Goal: Task Accomplishment & Management: Complete application form

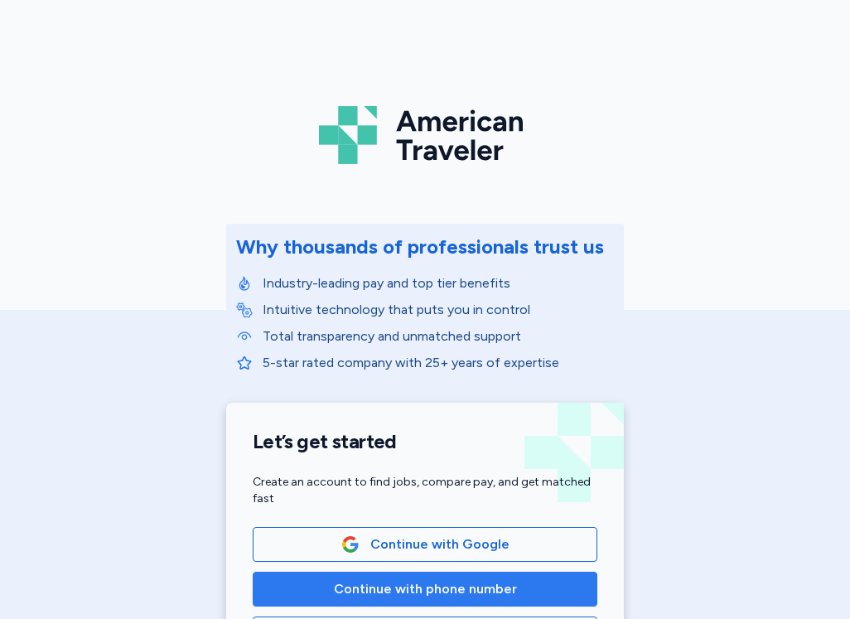
click at [408, 587] on span "Continue with phone number" at bounding box center [425, 589] width 183 height 20
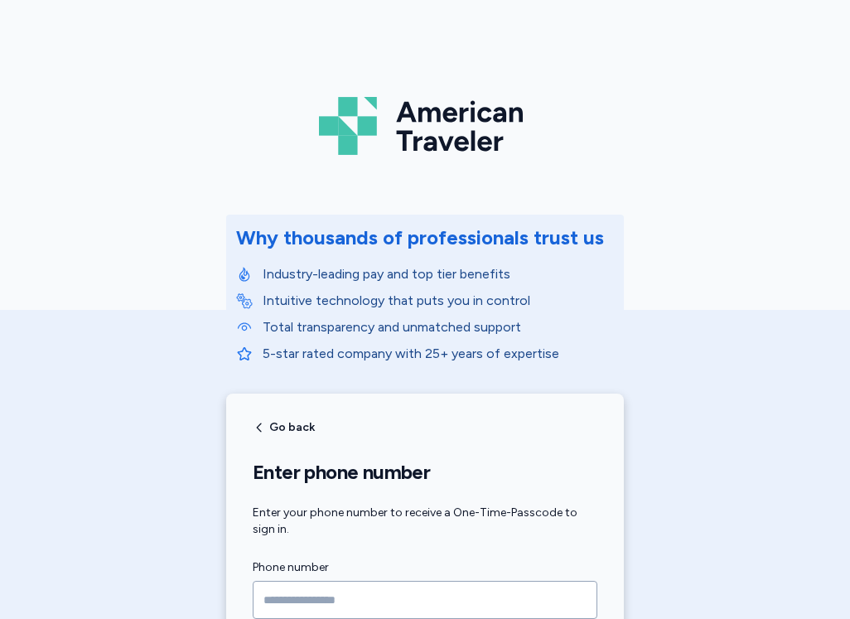
click at [401, 582] on input "Phone number" at bounding box center [425, 600] width 345 height 38
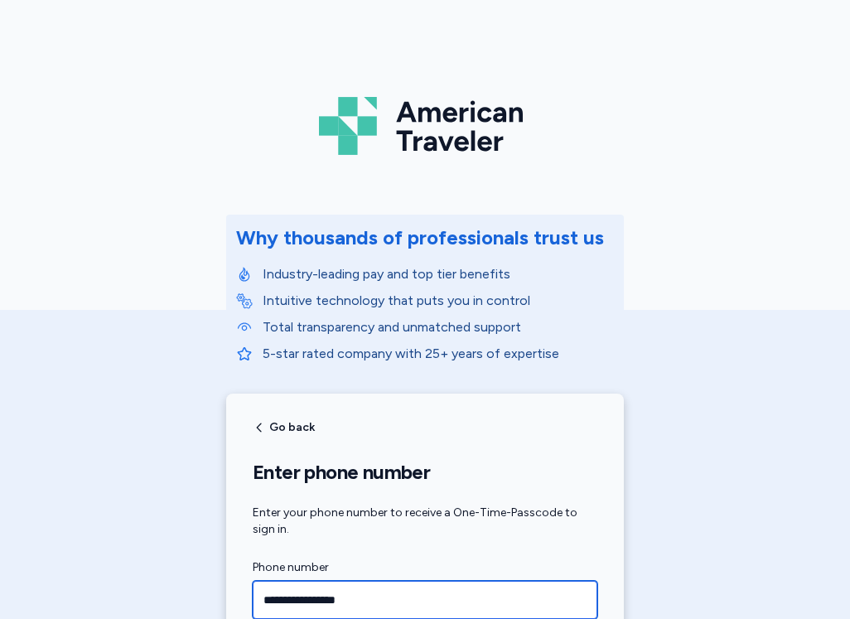
type input "**********"
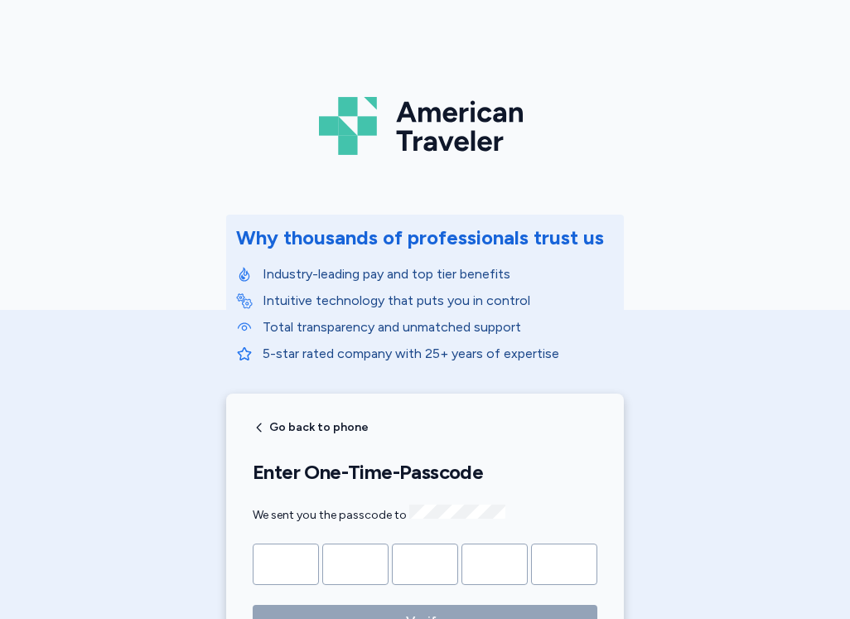
type input "*"
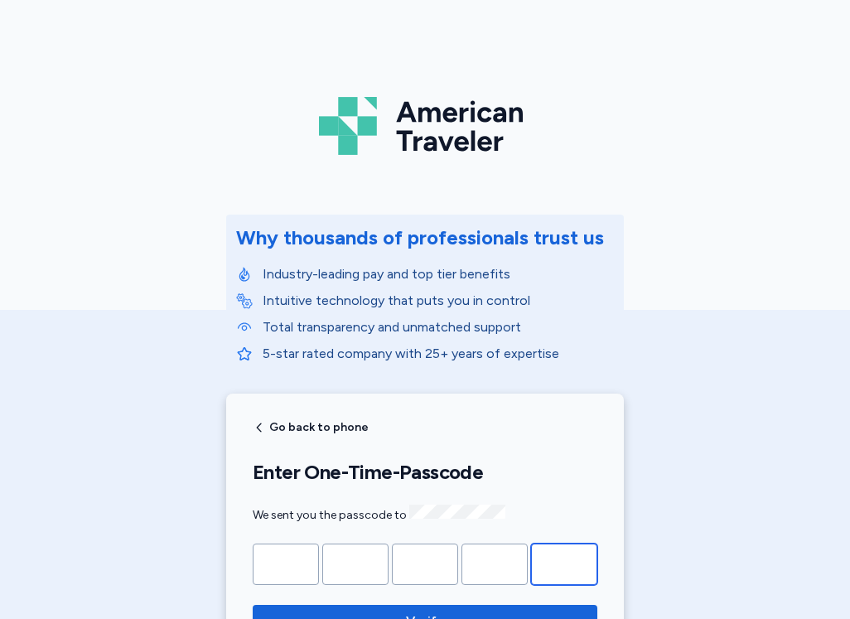
type input "*"
click at [253, 605] on button "Verify" at bounding box center [425, 621] width 345 height 33
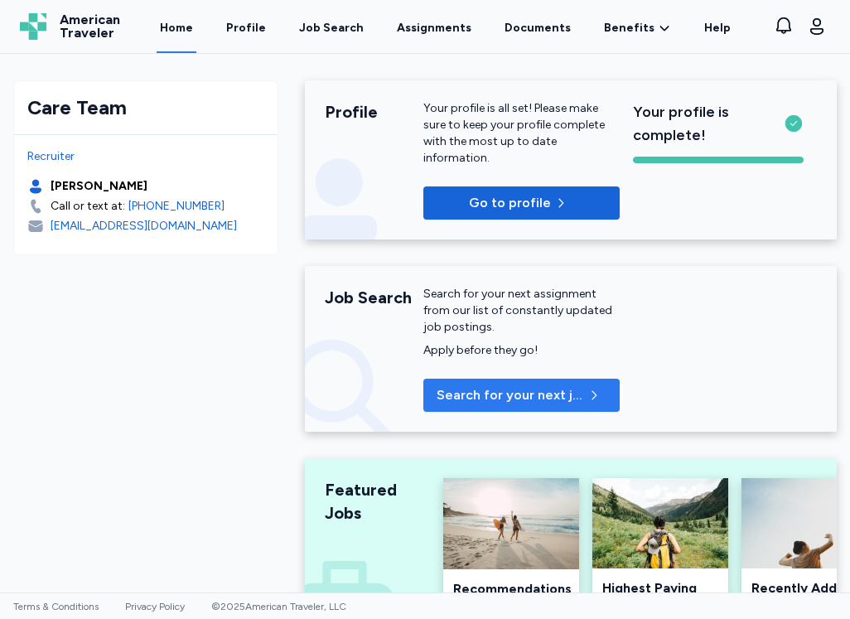
click at [478, 390] on span "Search for your next job" at bounding box center [510, 395] width 147 height 20
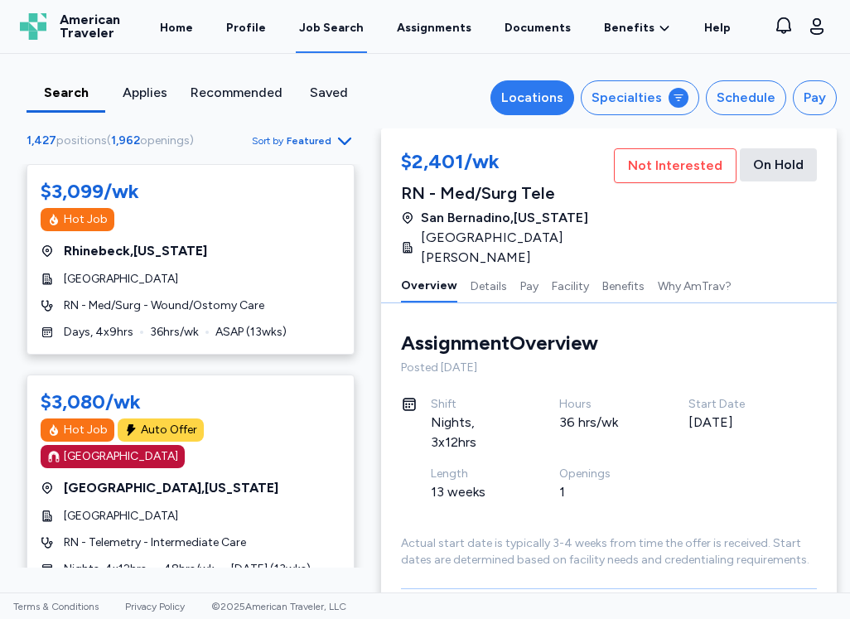
click at [547, 103] on div "Locations" at bounding box center [532, 98] width 62 height 20
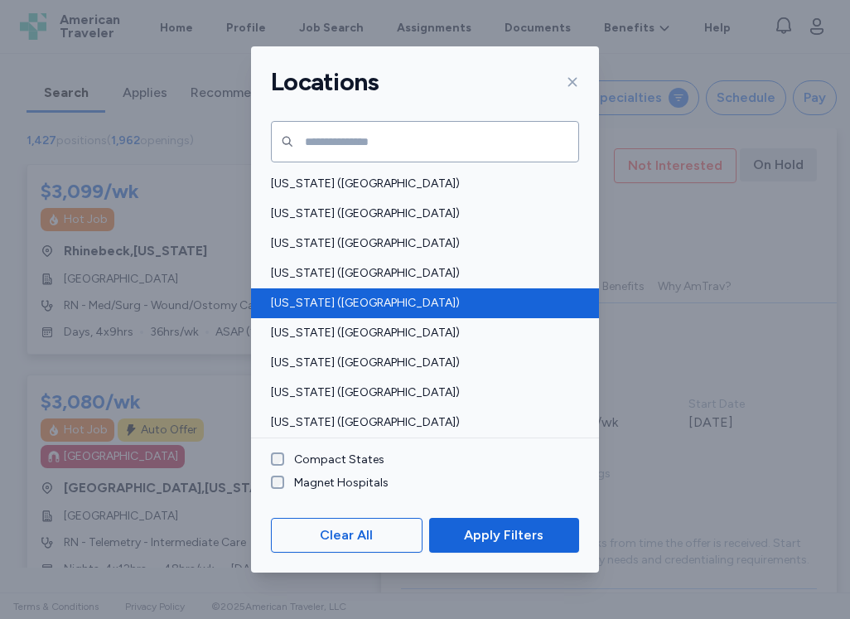
click at [283, 308] on span "[US_STATE] ([GEOGRAPHIC_DATA])" at bounding box center [420, 303] width 298 height 17
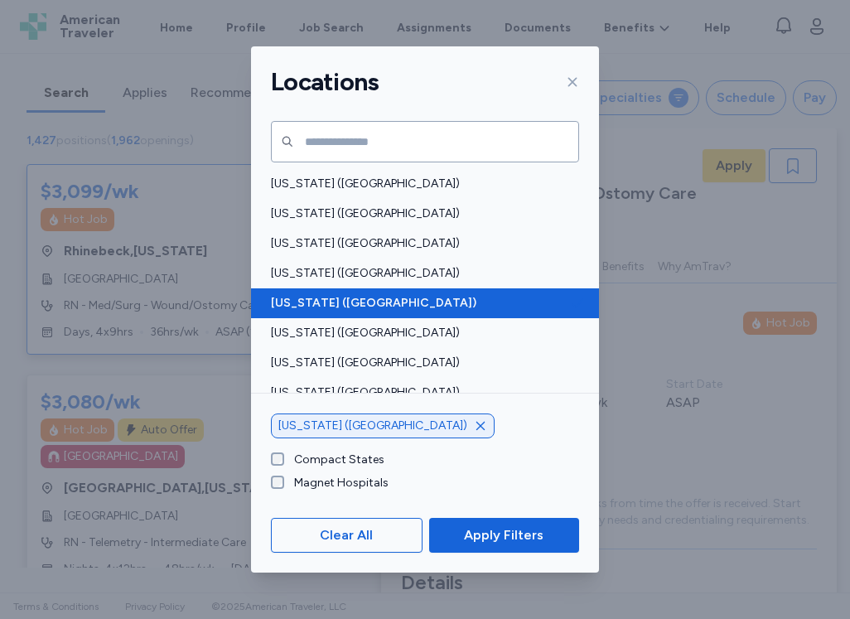
scroll to position [5, 0]
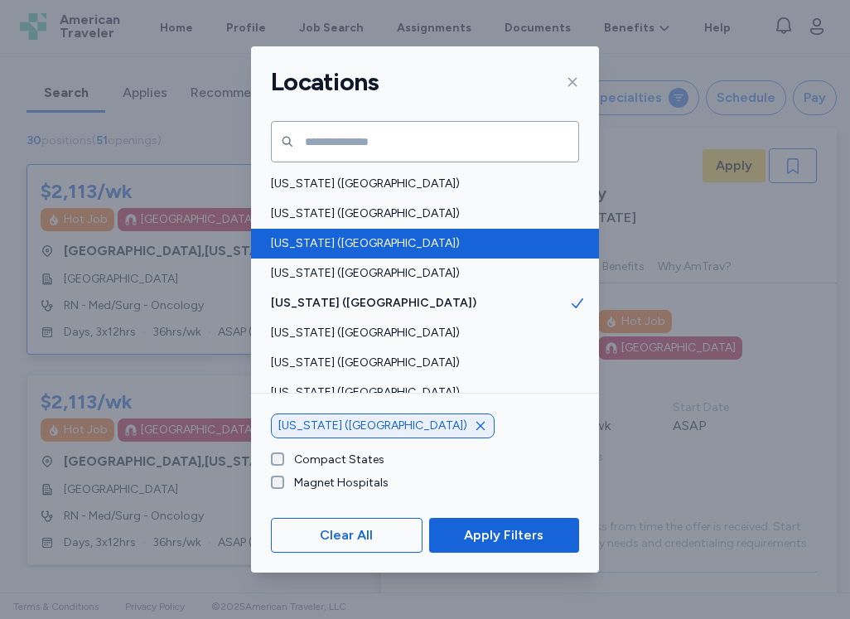
click at [302, 247] on span "[US_STATE] ([GEOGRAPHIC_DATA])" at bounding box center [420, 243] width 298 height 17
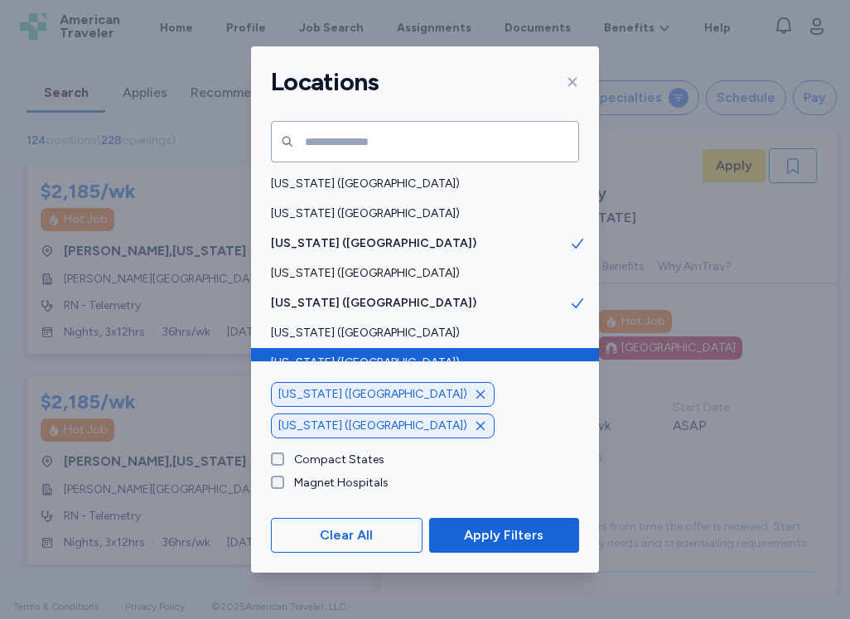
scroll to position [83, 0]
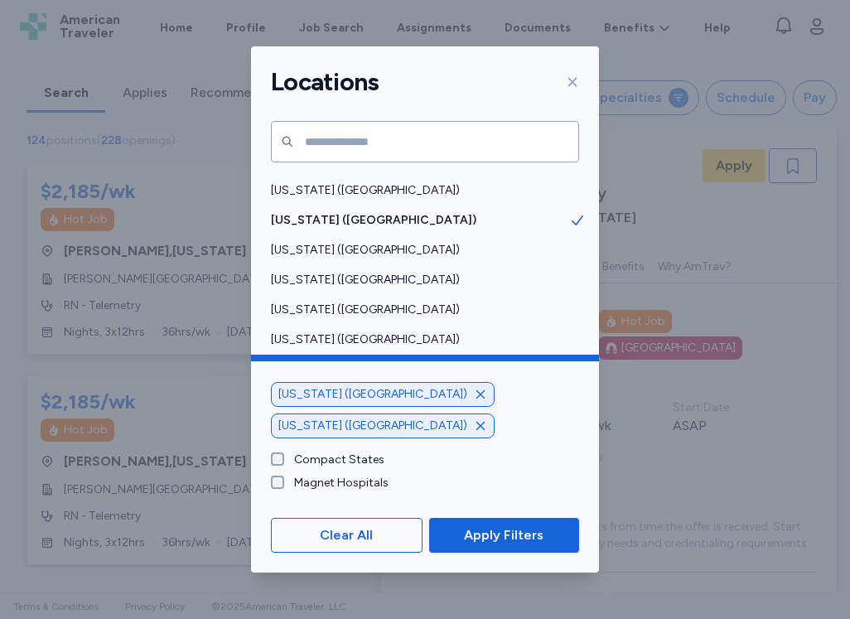
click at [328, 372] on span "[US_STATE] ([GEOGRAPHIC_DATA])" at bounding box center [420, 369] width 298 height 17
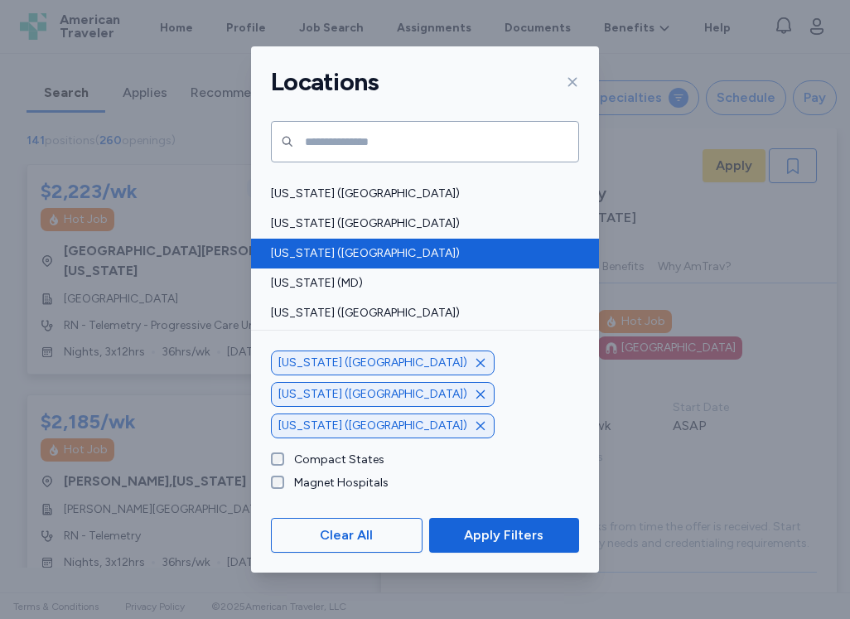
scroll to position [414, 0]
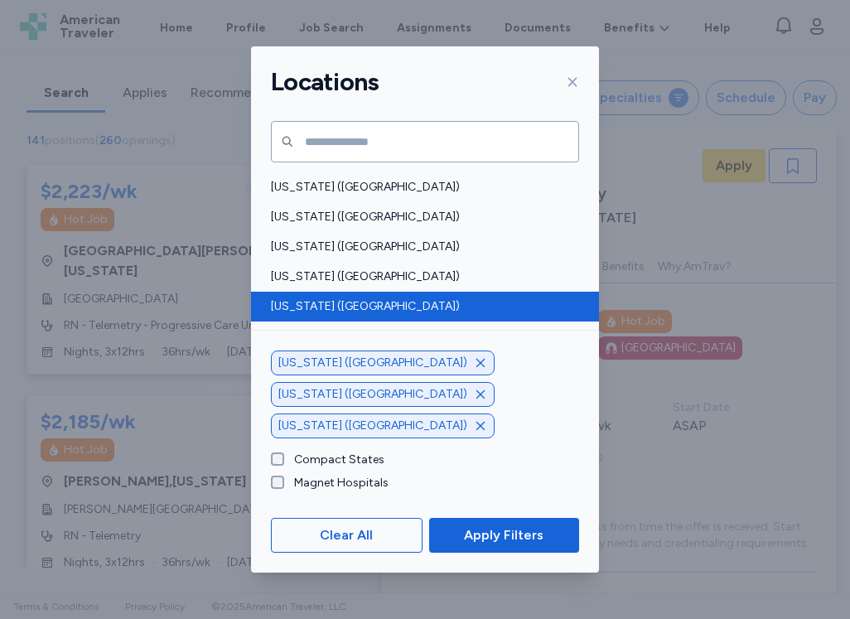
click at [320, 315] on div "[US_STATE] ([GEOGRAPHIC_DATA])" at bounding box center [425, 307] width 348 height 30
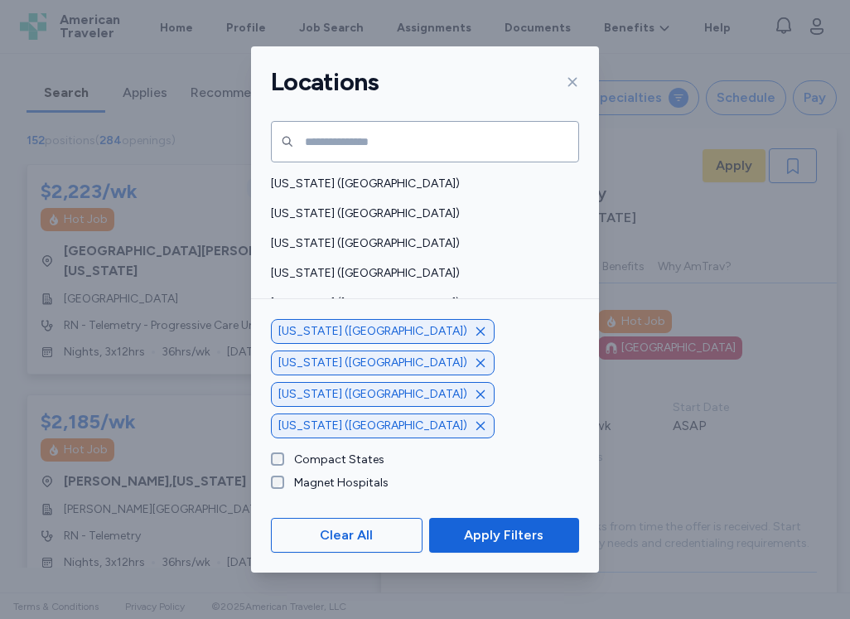
scroll to position [829, 0]
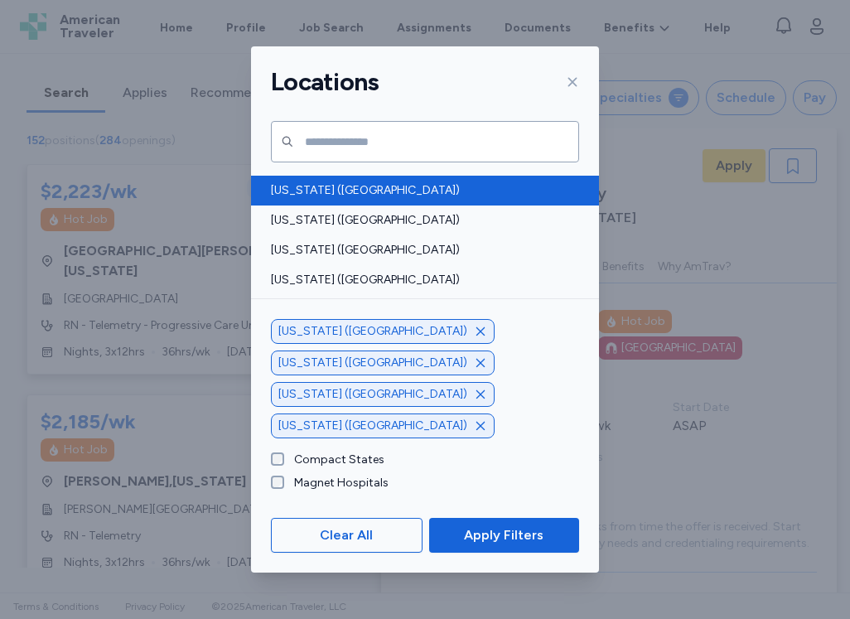
click at [329, 187] on span "[US_STATE] ([GEOGRAPHIC_DATA])" at bounding box center [420, 190] width 298 height 17
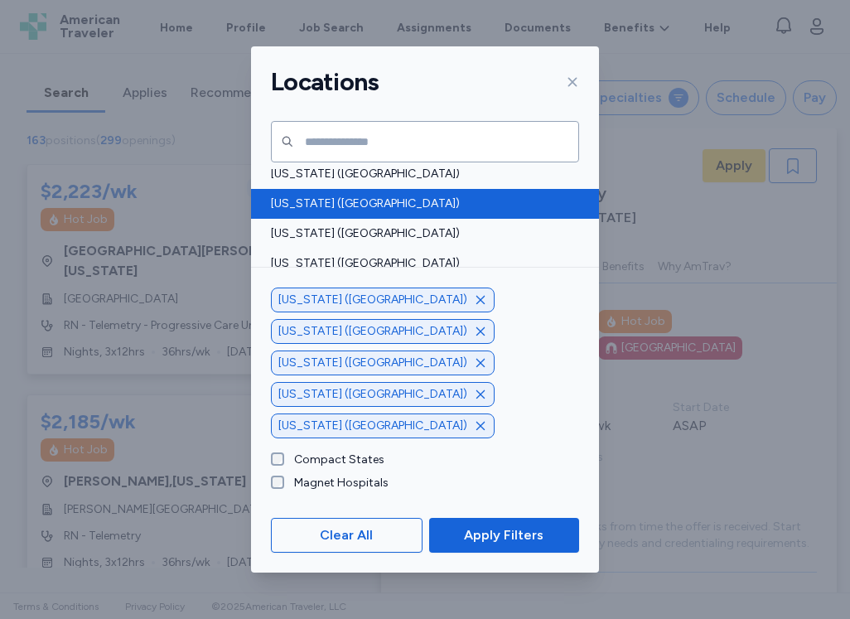
scroll to position [1160, 0]
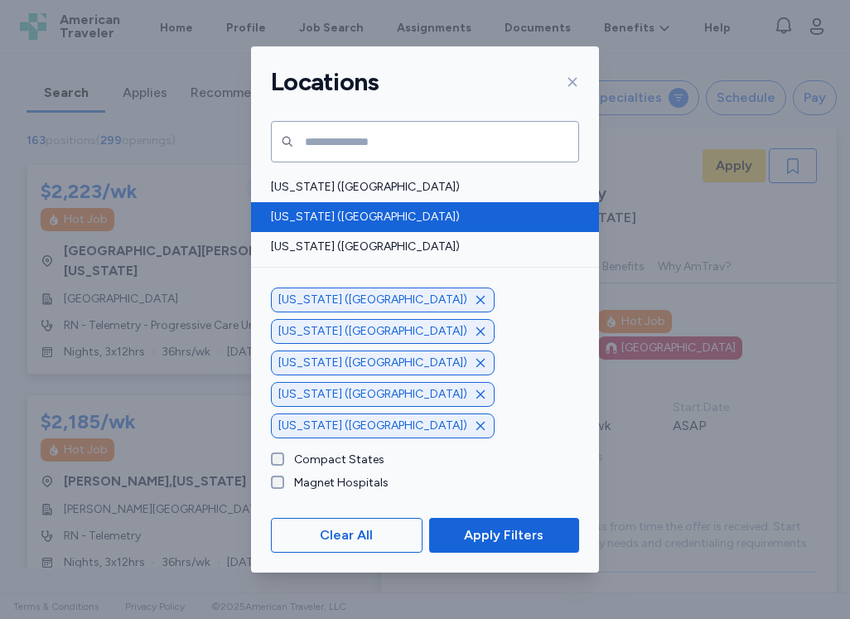
click at [327, 219] on span "[US_STATE] ([GEOGRAPHIC_DATA])" at bounding box center [420, 217] width 298 height 17
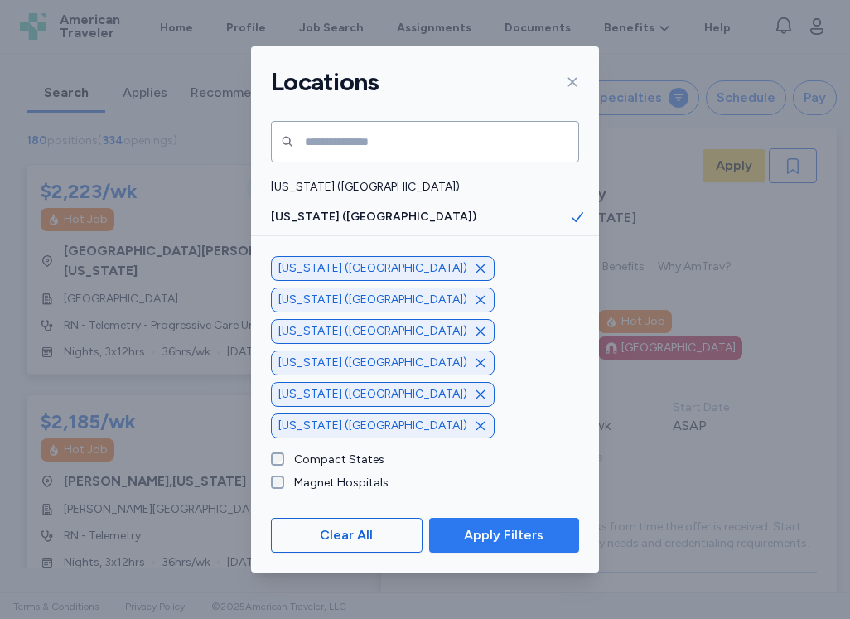
click at [457, 539] on span "Apply Filters" at bounding box center [503, 535] width 123 height 20
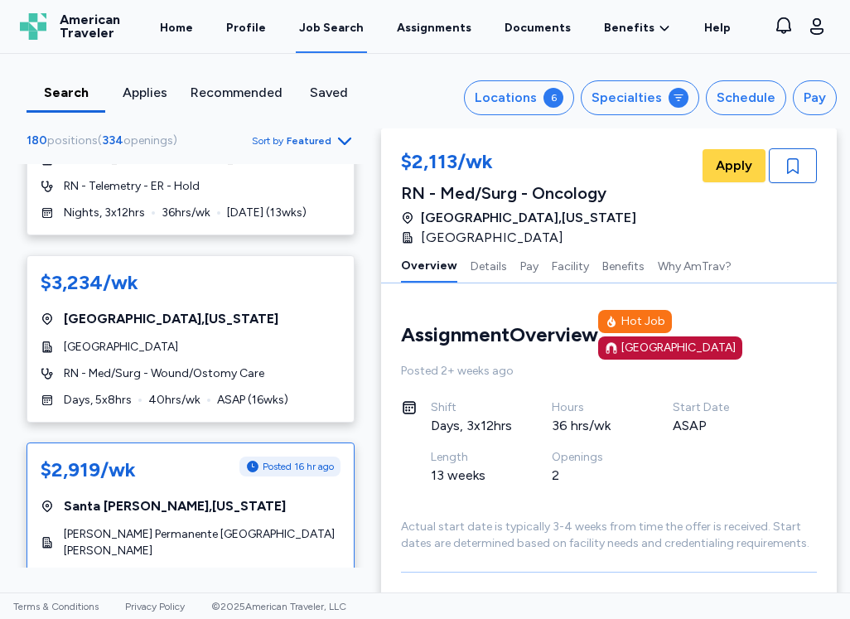
scroll to position [1906, 0]
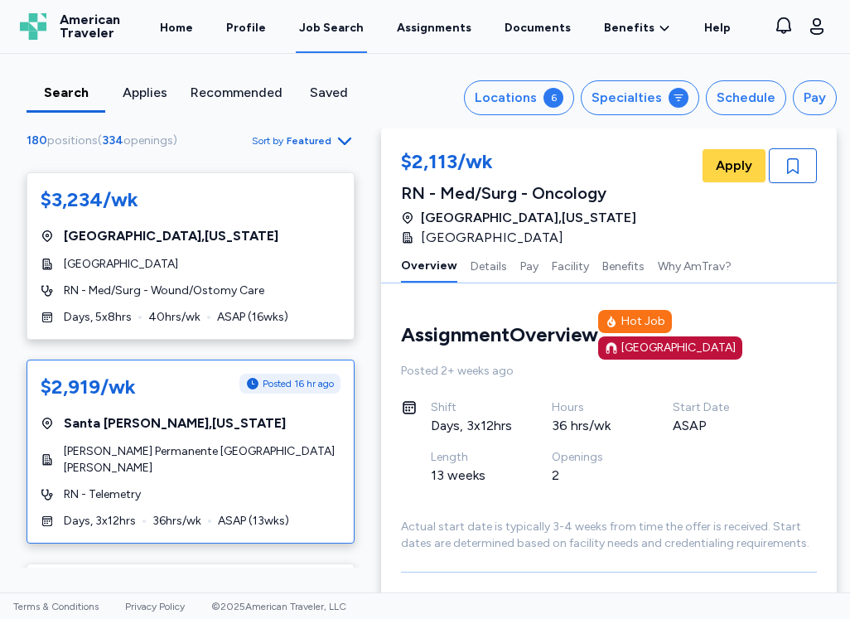
click at [256, 513] on span "ASAP ( 13 wks)" at bounding box center [253, 521] width 71 height 17
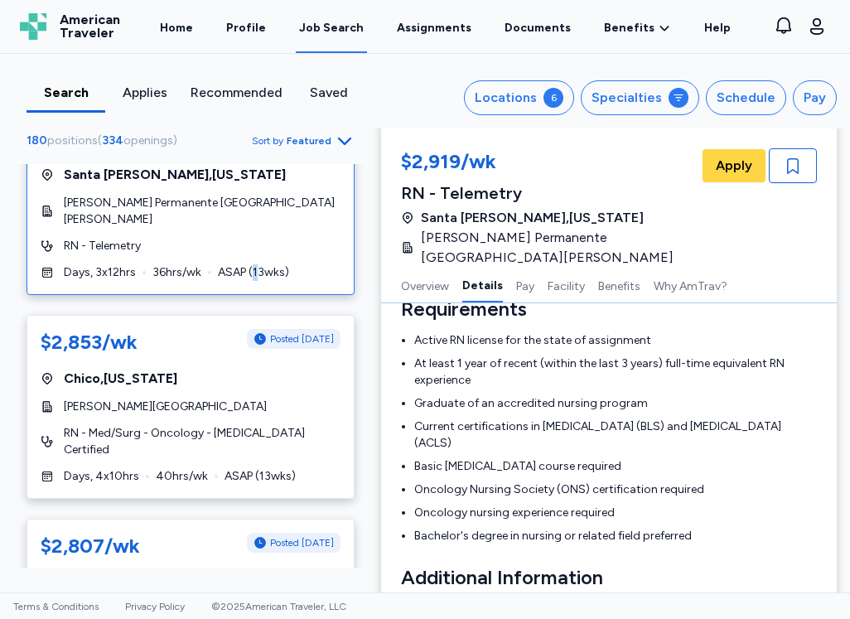
scroll to position [2237, 0]
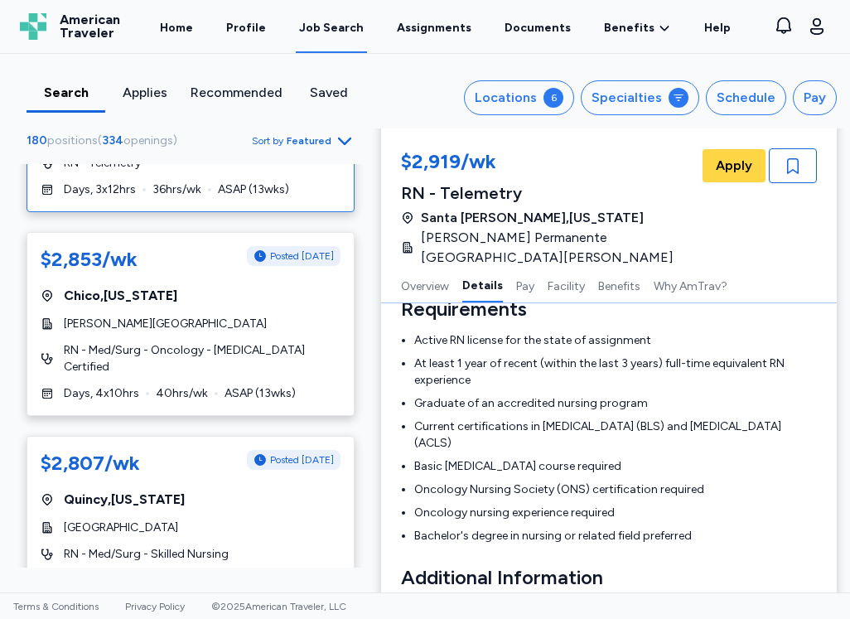
click at [287, 520] on div "[GEOGRAPHIC_DATA]" at bounding box center [191, 528] width 300 height 17
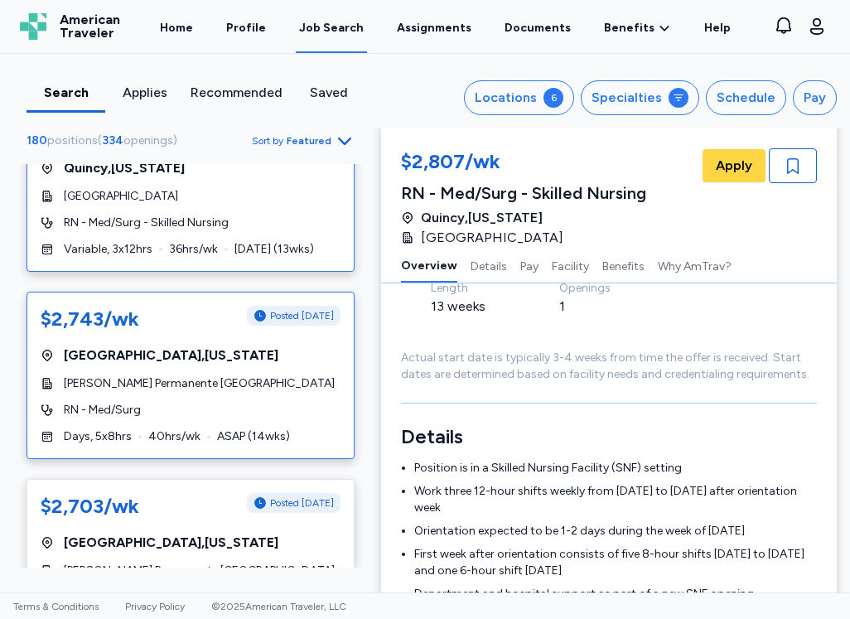
scroll to position [2651, 0]
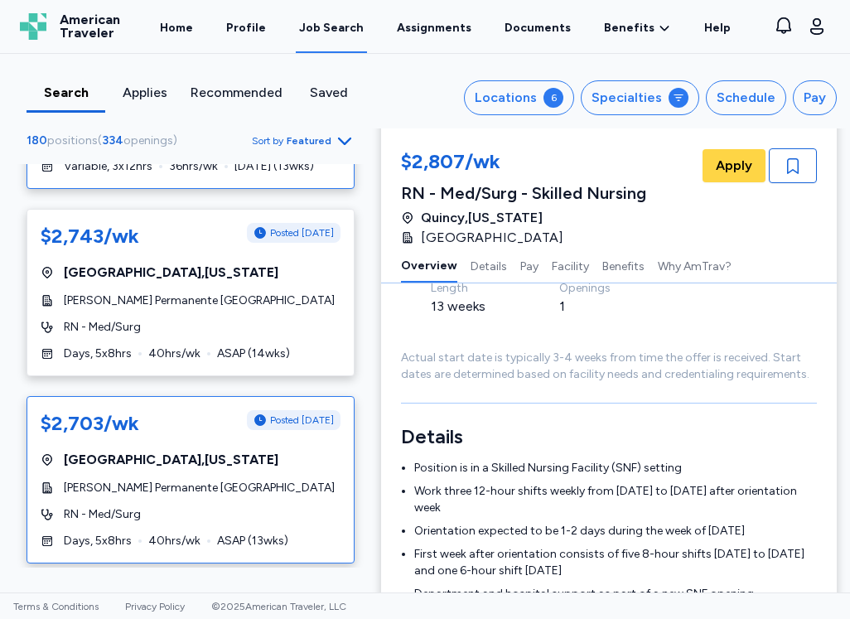
click at [244, 450] on div "[GEOGRAPHIC_DATA] , [US_STATE]" at bounding box center [191, 460] width 300 height 20
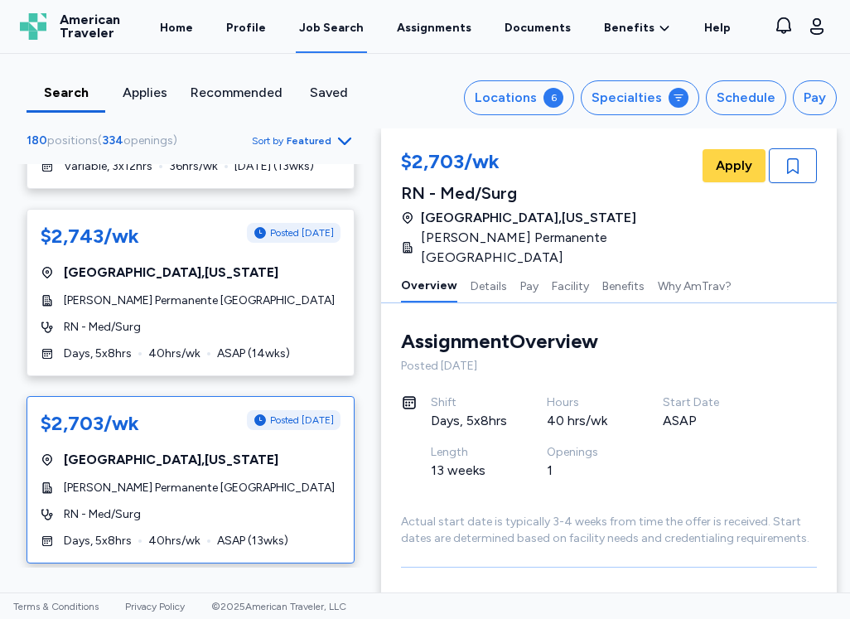
scroll to position [85, 0]
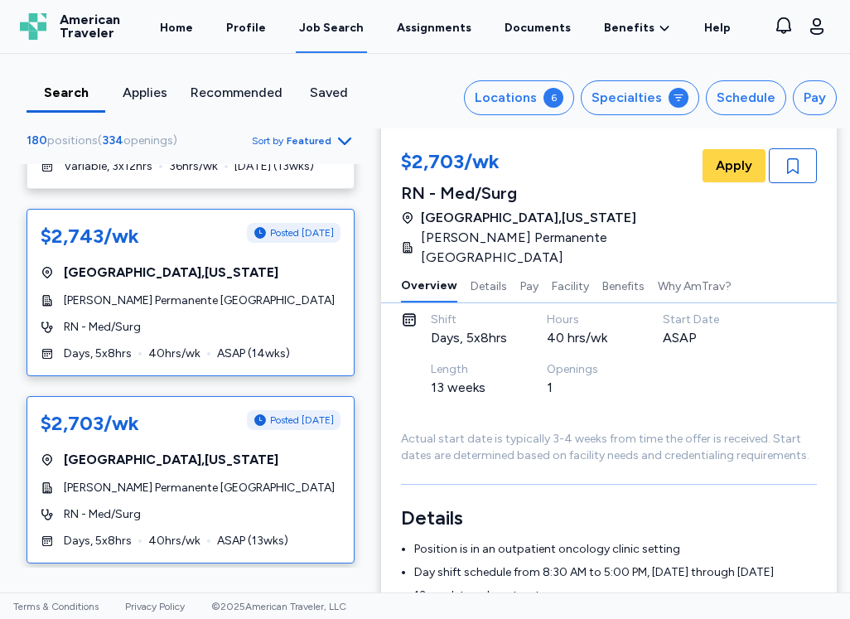
click at [222, 292] on span "[PERSON_NAME] Permanente [GEOGRAPHIC_DATA]" at bounding box center [199, 300] width 271 height 17
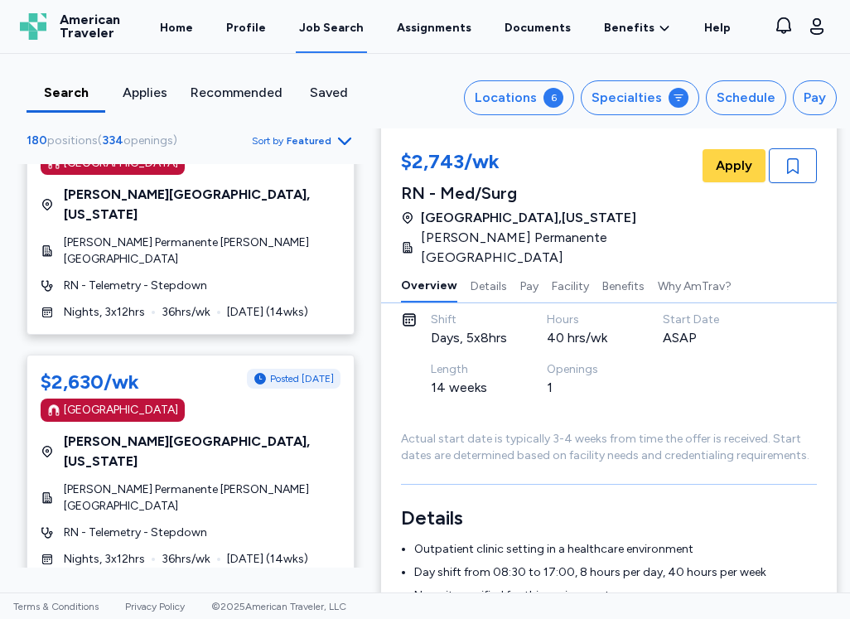
scroll to position [3397, 0]
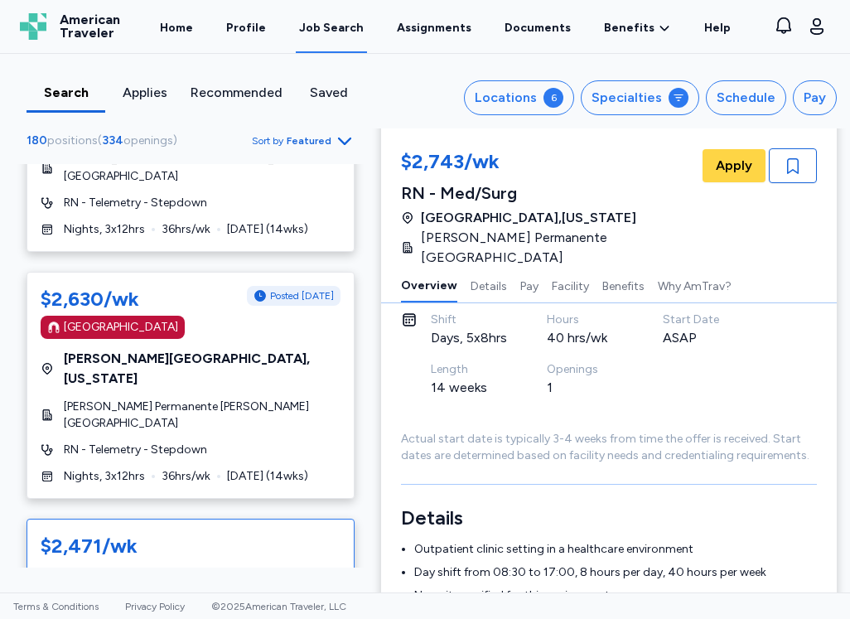
click at [230, 573] on div "[GEOGRAPHIC_DATA] , [US_STATE]" at bounding box center [191, 583] width 300 height 20
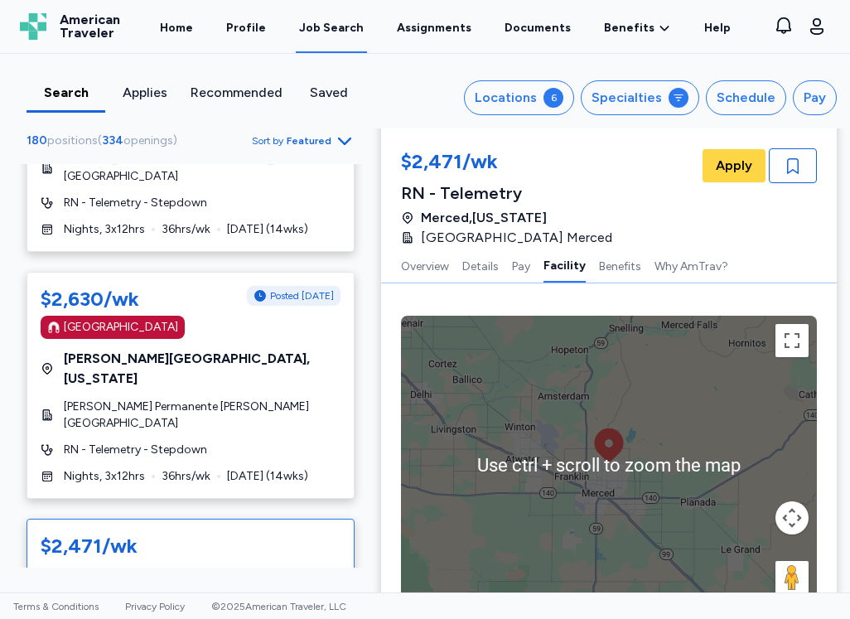
scroll to position [2239, 0]
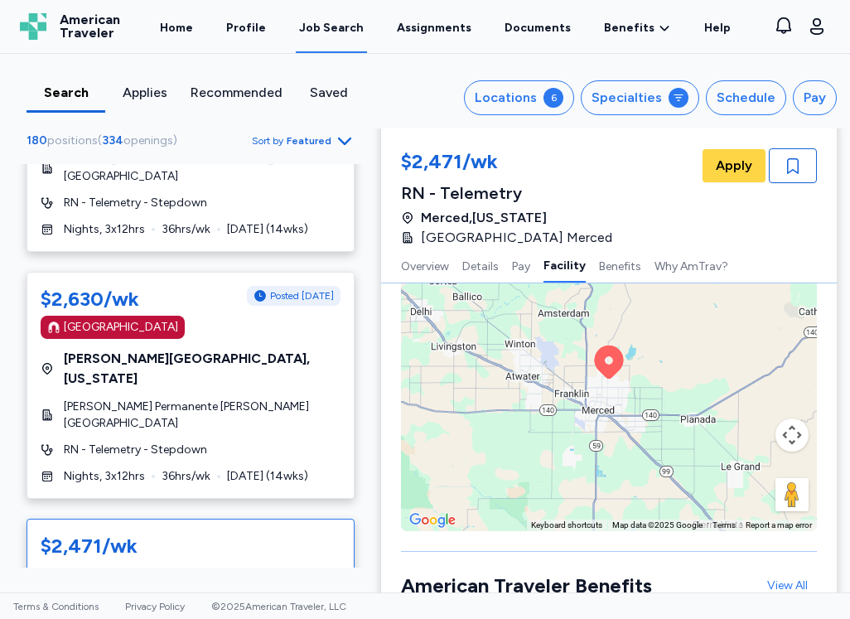
click at [618, 417] on div "To activate drag with keyboard, press Alt + Enter. Once in keyboard drag state,…" at bounding box center [609, 382] width 416 height 298
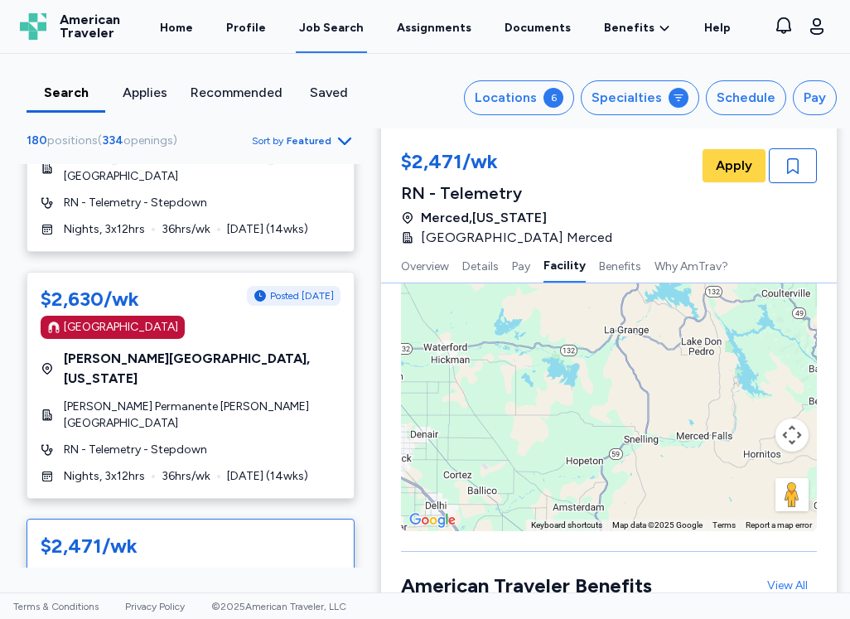
click at [661, 216] on div "$2,471/wk RN - Telemetry [GEOGRAPHIC_DATA] , [US_STATE][GEOGRAPHIC_DATA] Merced…" at bounding box center [609, 197] width 416 height 99
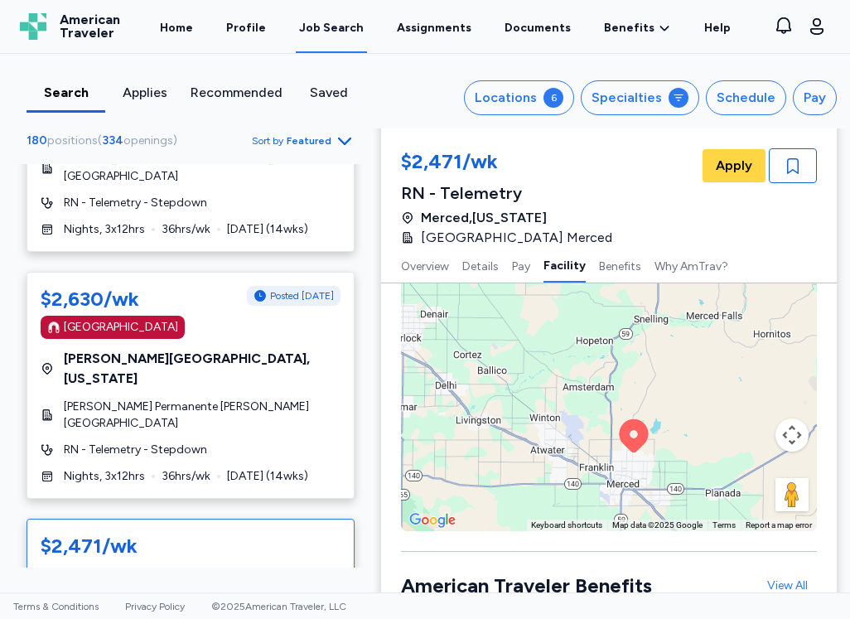
drag, startPoint x: 639, startPoint y: 431, endPoint x: 649, endPoint y: 308, distance: 123.0
click at [649, 308] on div "To activate drag with keyboard, press Alt + Enter. Once in keyboard drag state,…" at bounding box center [609, 382] width 416 height 298
click at [623, 420] on icon at bounding box center [634, 435] width 29 height 33
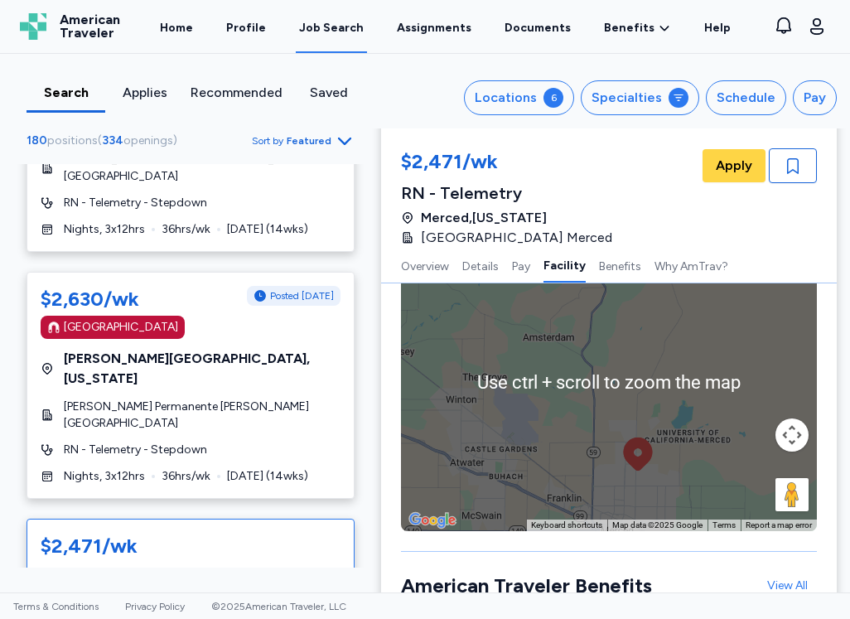
scroll to position [2322, 0]
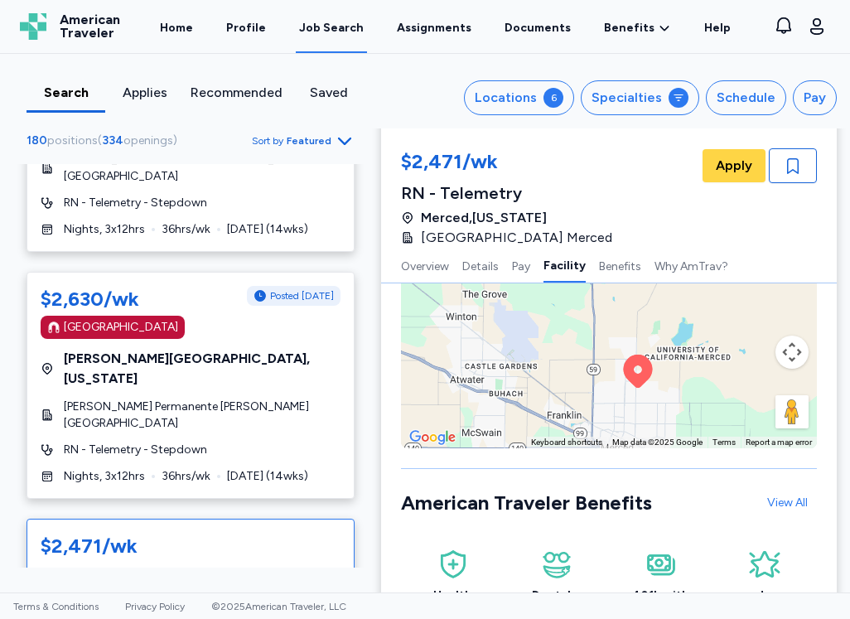
drag, startPoint x: 716, startPoint y: 365, endPoint x: 709, endPoint y: 358, distance: 9.4
click at [709, 358] on div "To activate drag with keyboard, press Alt + Enter. Once in keyboard drag state,…" at bounding box center [609, 299] width 416 height 298
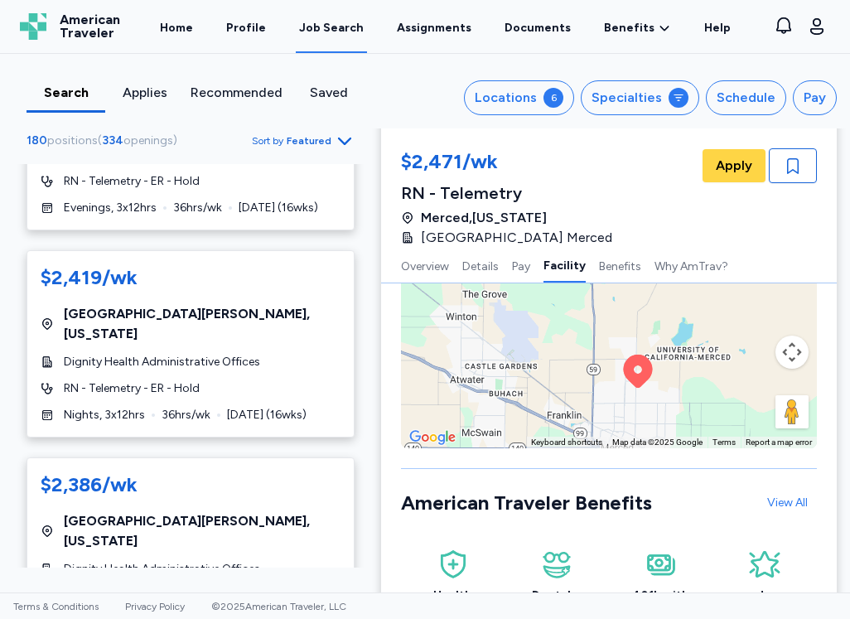
scroll to position [4143, 0]
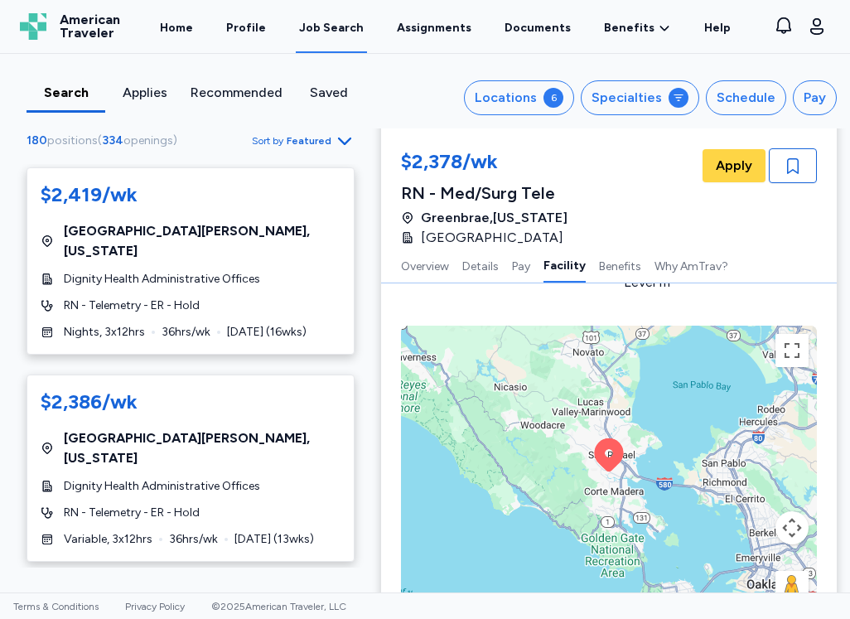
scroll to position [1825, 0]
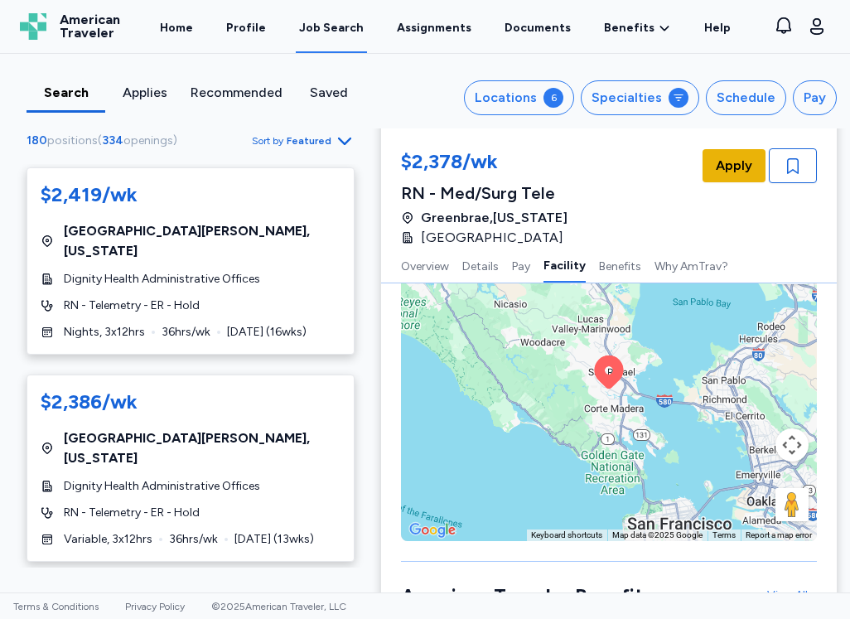
click at [735, 176] on button "Apply" at bounding box center [734, 165] width 63 height 33
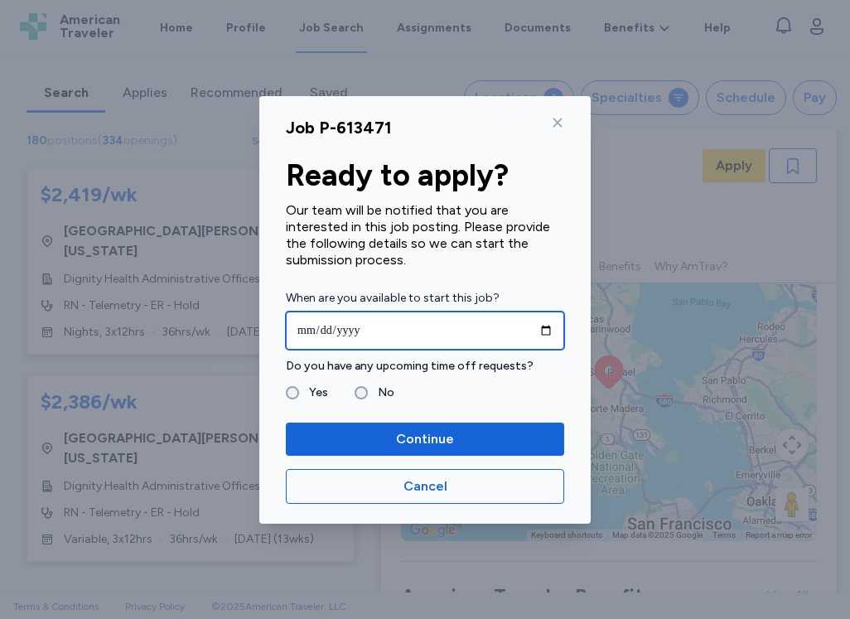
click at [543, 327] on input "date" at bounding box center [425, 331] width 278 height 38
type input "**********"
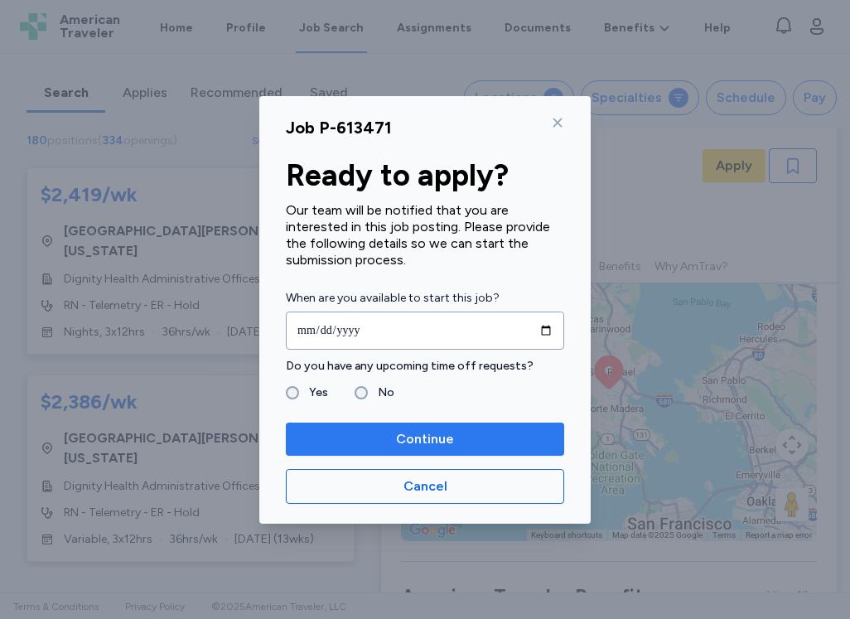
click at [365, 440] on span "Continue" at bounding box center [425, 439] width 252 height 20
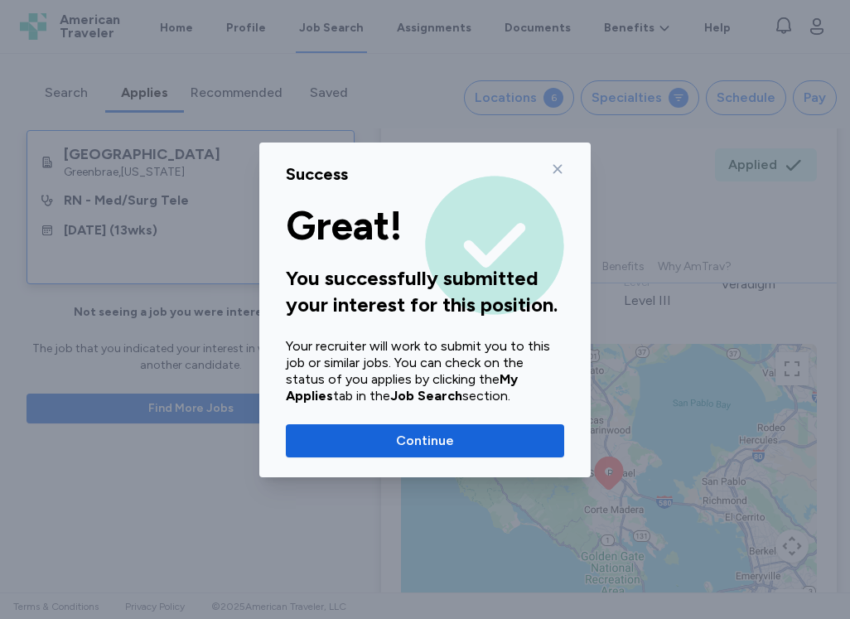
click at [365, 440] on span "Continue" at bounding box center [425, 441] width 252 height 20
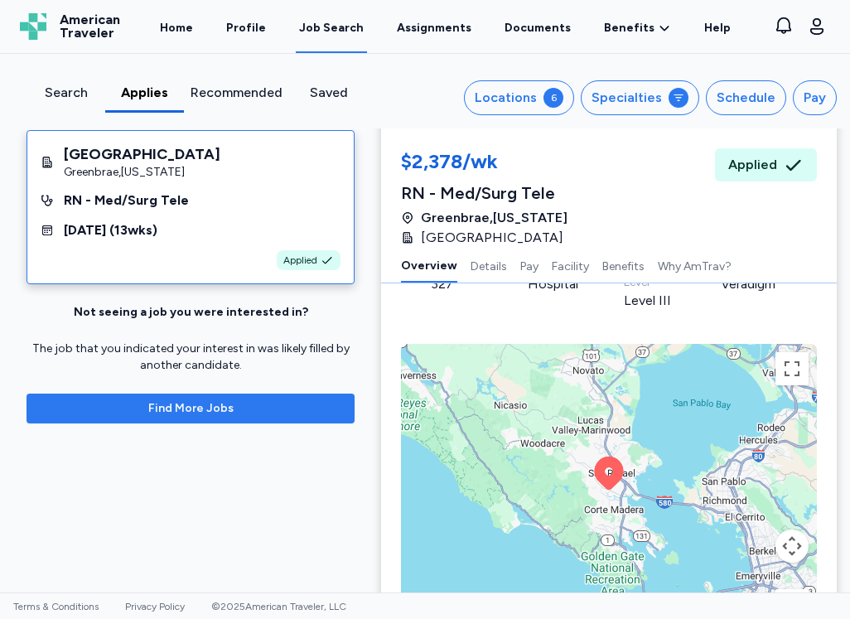
click at [263, 403] on span "Find More Jobs" at bounding box center [191, 408] width 302 height 17
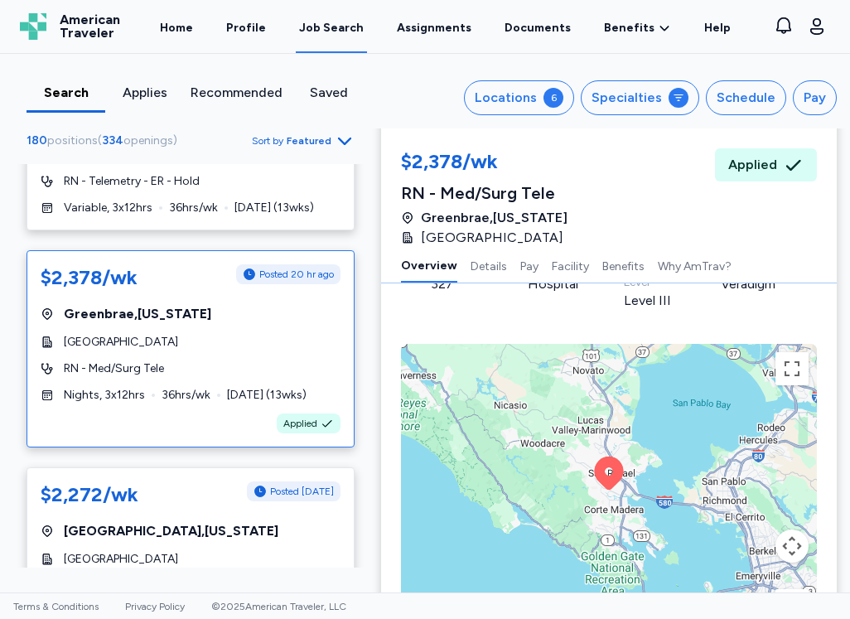
scroll to position [4557, 0]
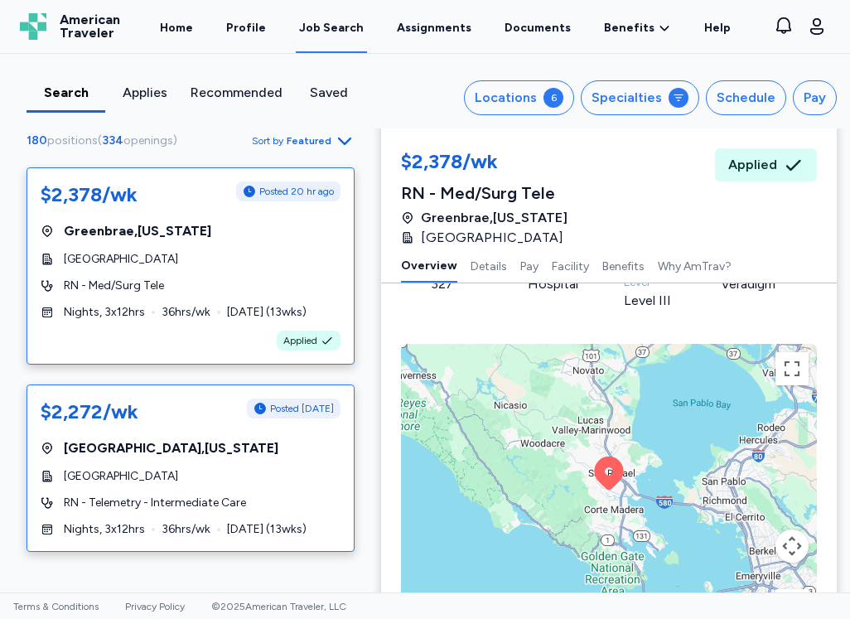
click at [268, 495] on div "RN - Telemetry - Intermediate Care" at bounding box center [191, 503] width 300 height 17
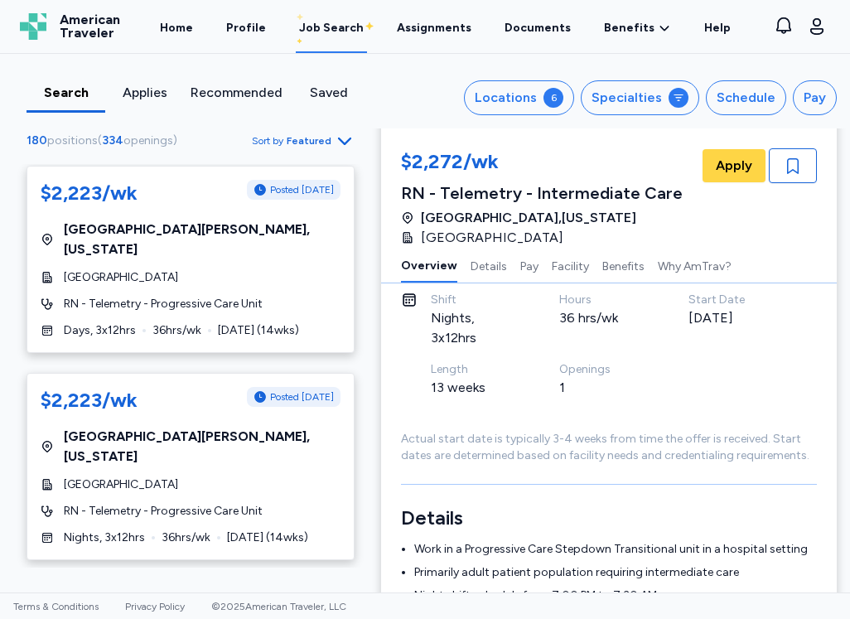
scroll to position [7209, 0]
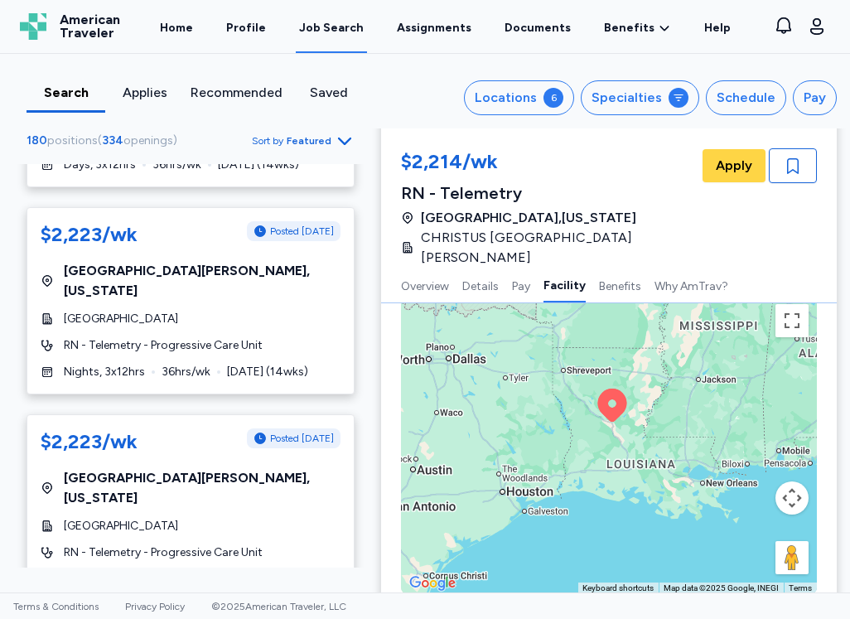
scroll to position [7374, 0]
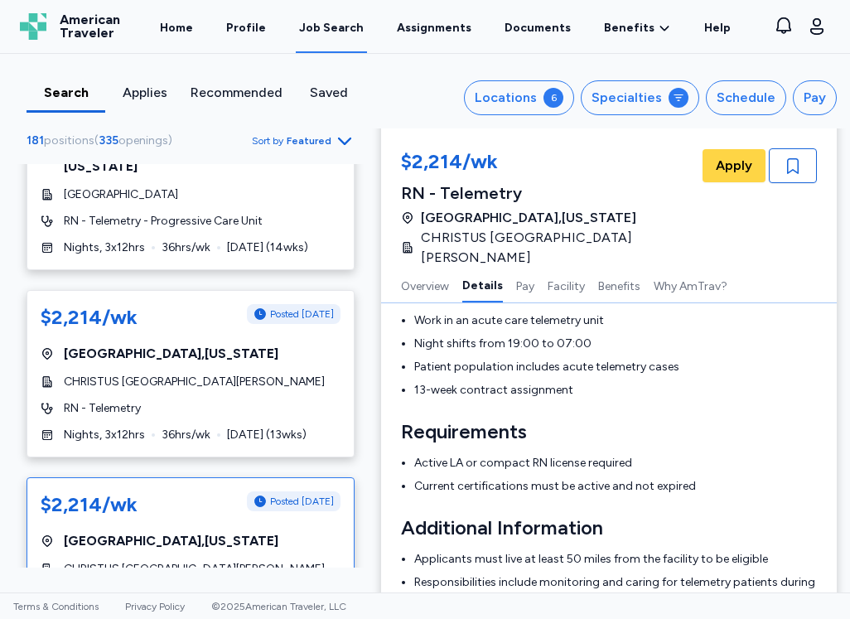
scroll to position [7706, 0]
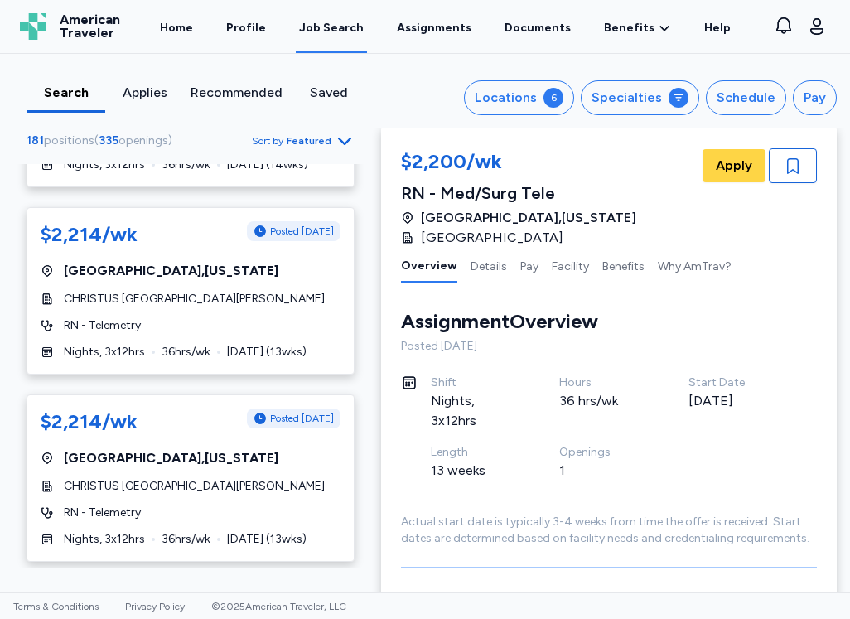
scroll to position [7789, 0]
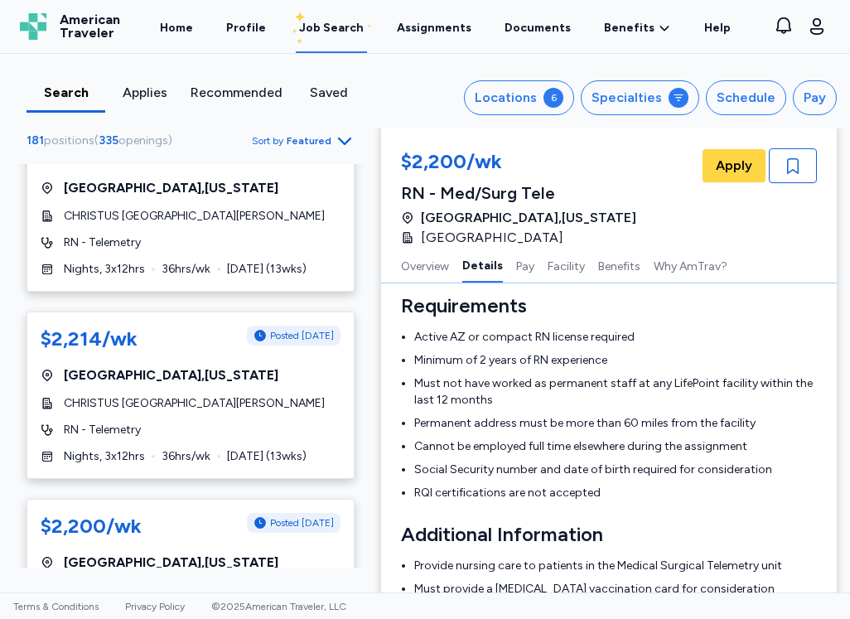
scroll to position [499, 0]
